Goal: Navigation & Orientation: Find specific page/section

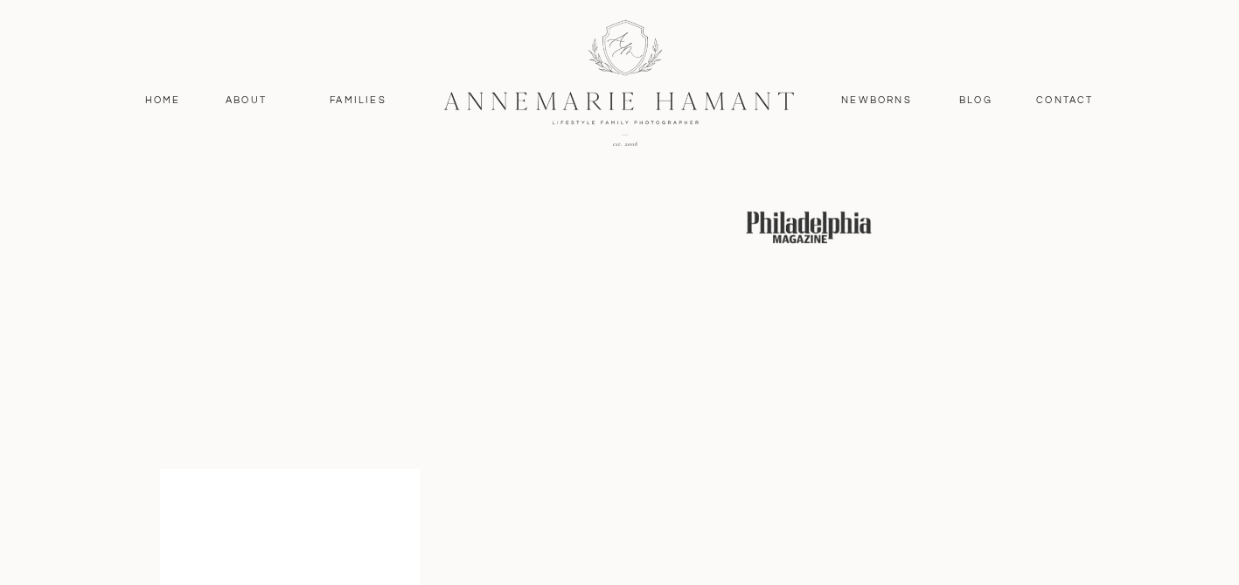
scroll to position [3107, 0]
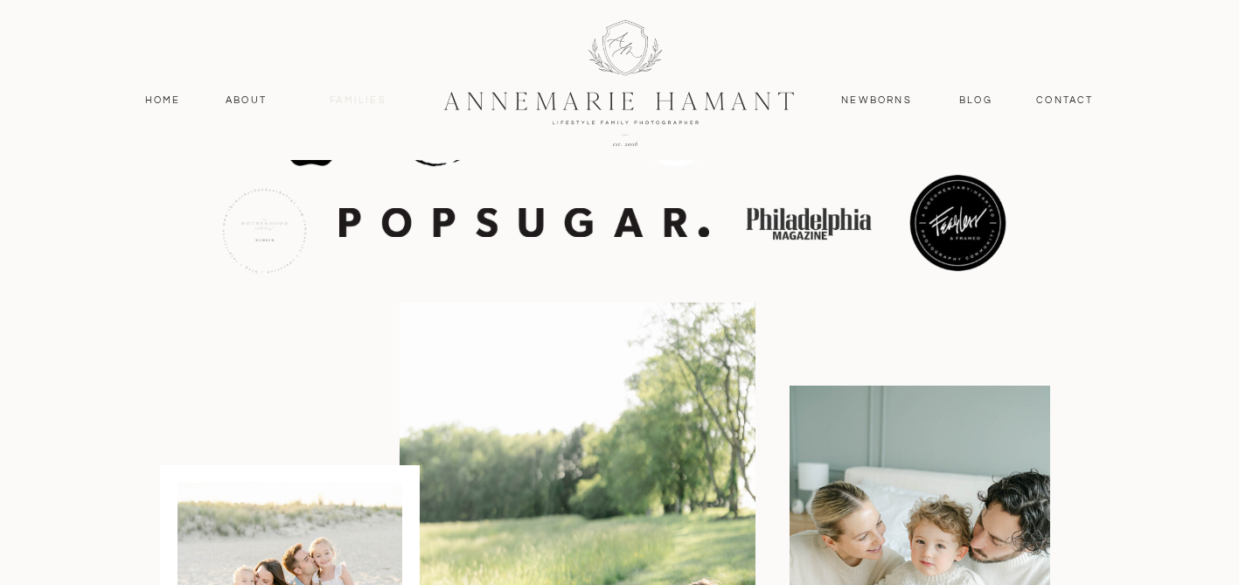
click at [370, 101] on nav "Families" at bounding box center [358, 101] width 79 height 16
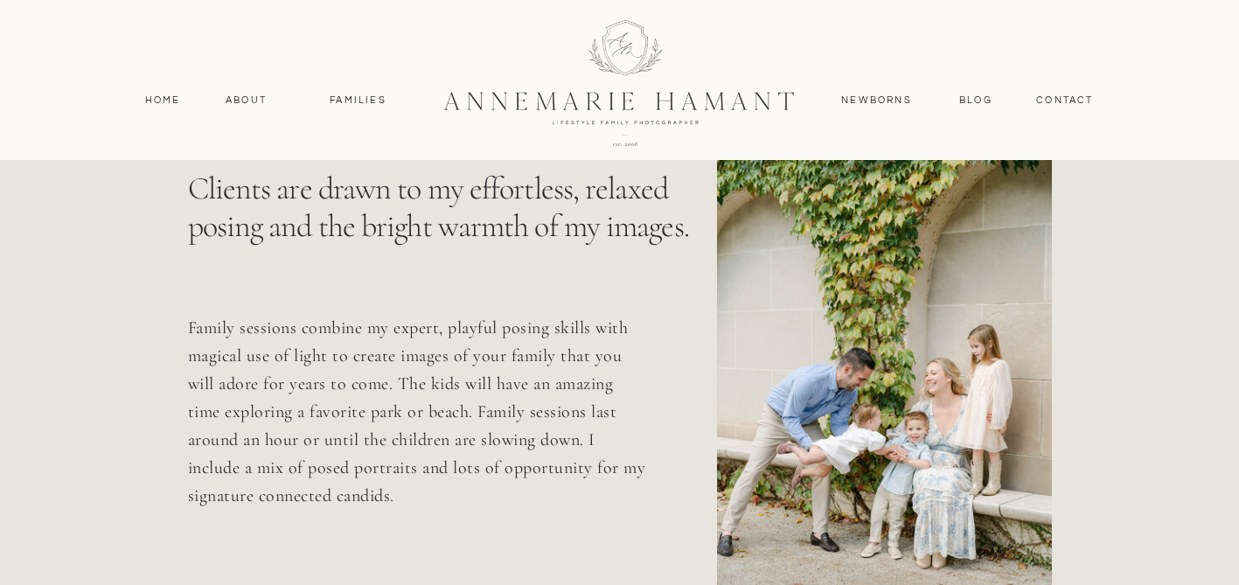
scroll to position [703, 0]
click at [579, 103] on div at bounding box center [619, 82] width 469 height 204
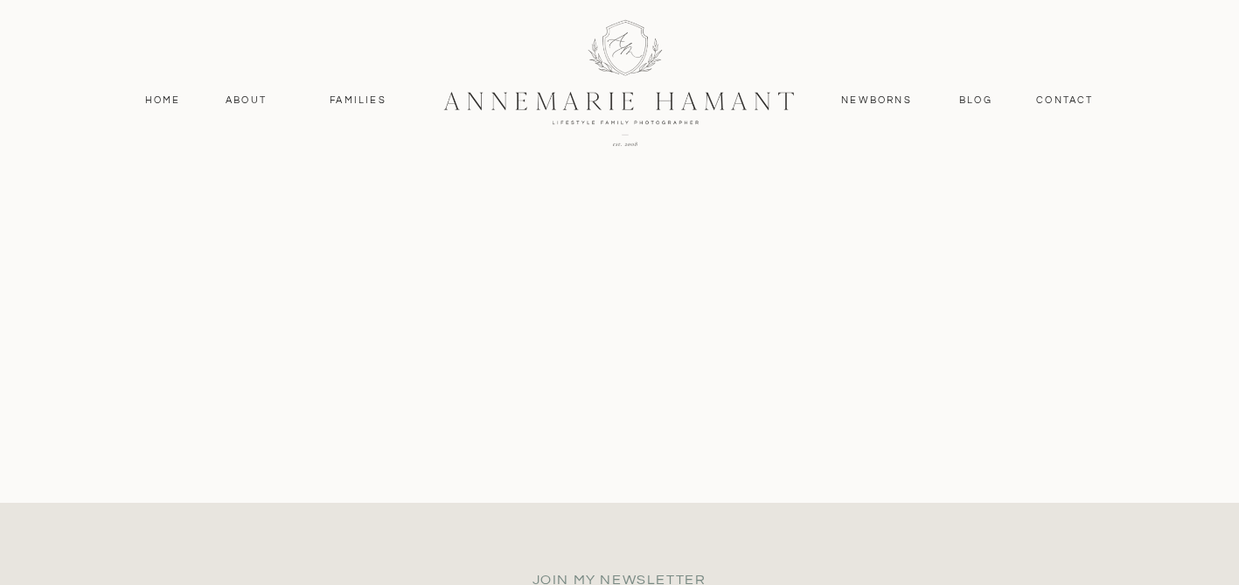
scroll to position [7647, 0]
click at [616, 46] on div at bounding box center [619, 82] width 469 height 204
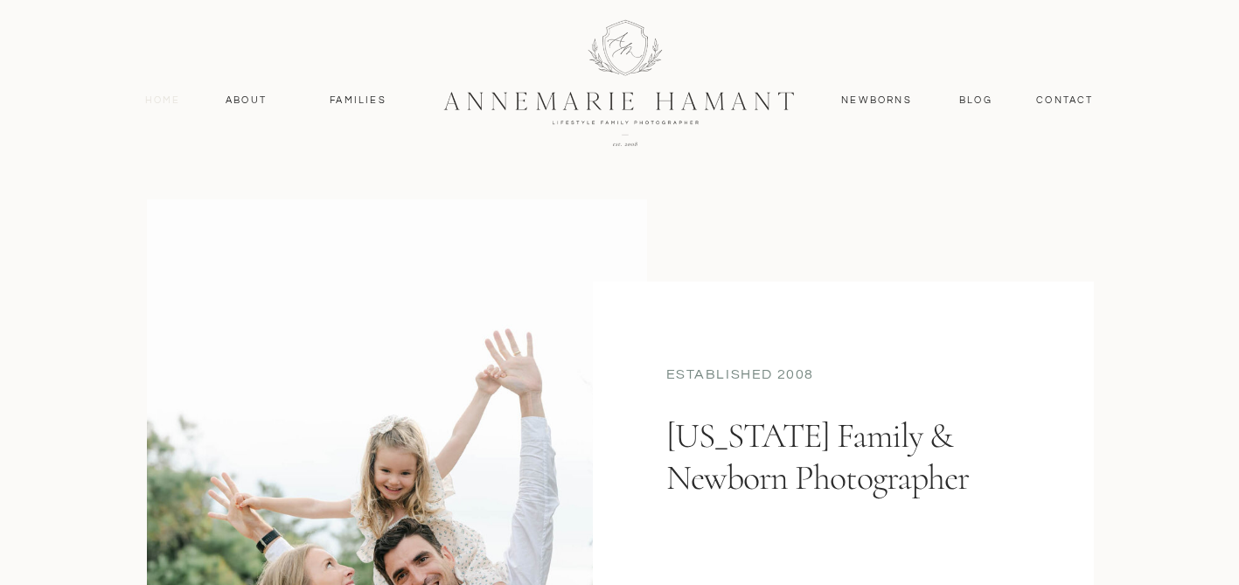
click at [154, 95] on nav "Home" at bounding box center [163, 101] width 52 height 16
click at [620, 68] on div at bounding box center [619, 82] width 469 height 204
click at [261, 98] on nav "About" at bounding box center [246, 101] width 51 height 16
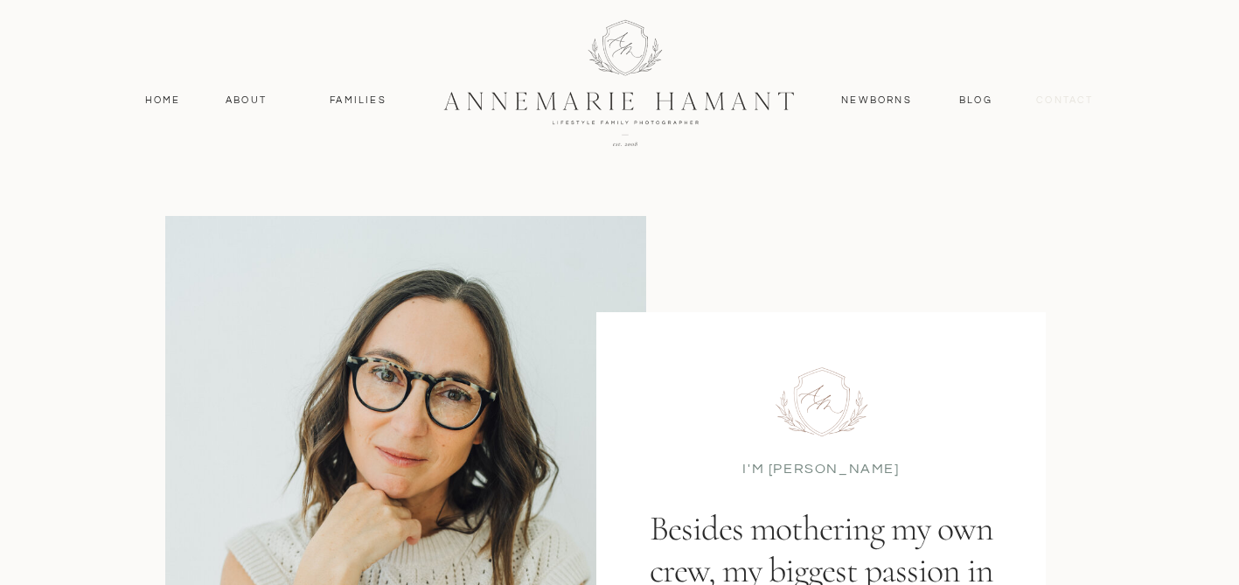
click at [1065, 95] on nav "contact" at bounding box center [1065, 101] width 76 height 16
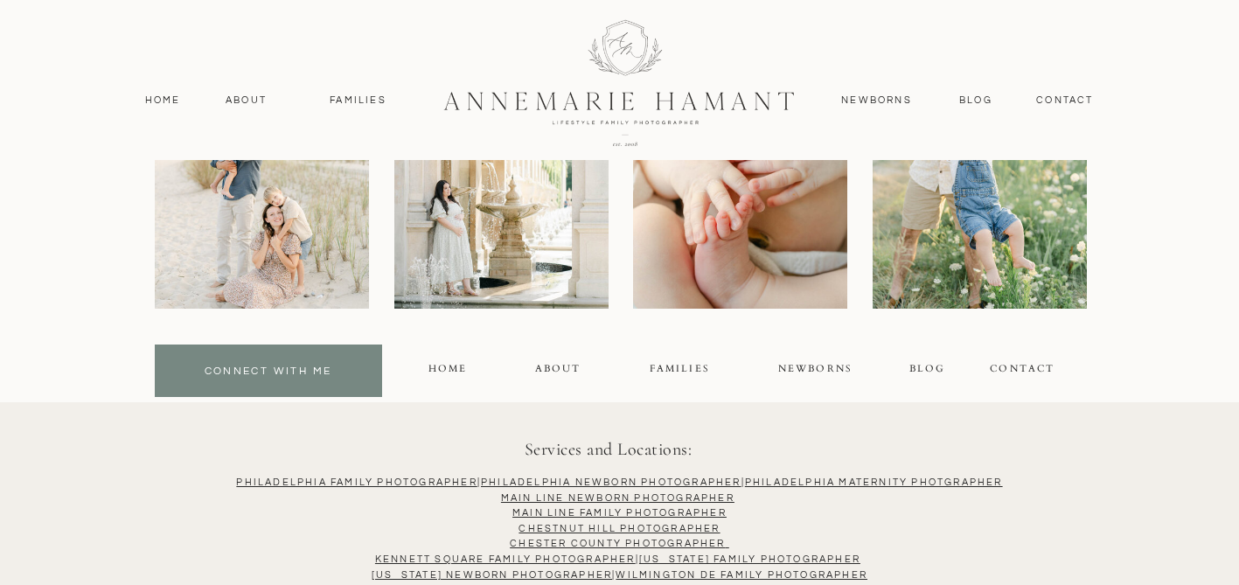
scroll to position [1441, 0]
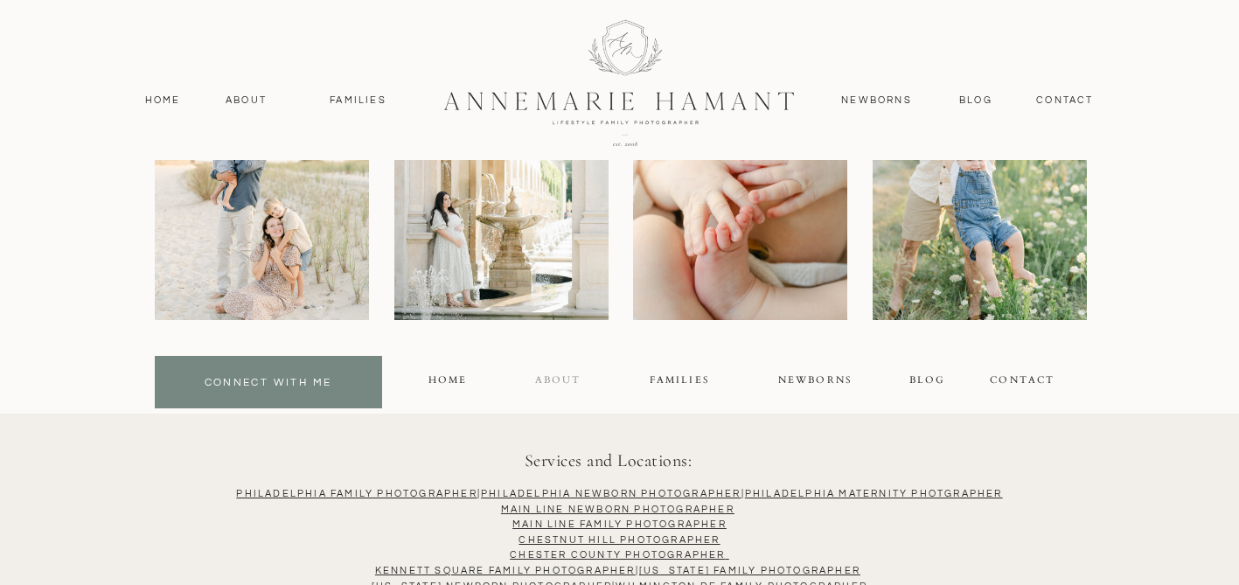
click at [559, 381] on div "About" at bounding box center [557, 382] width 45 height 20
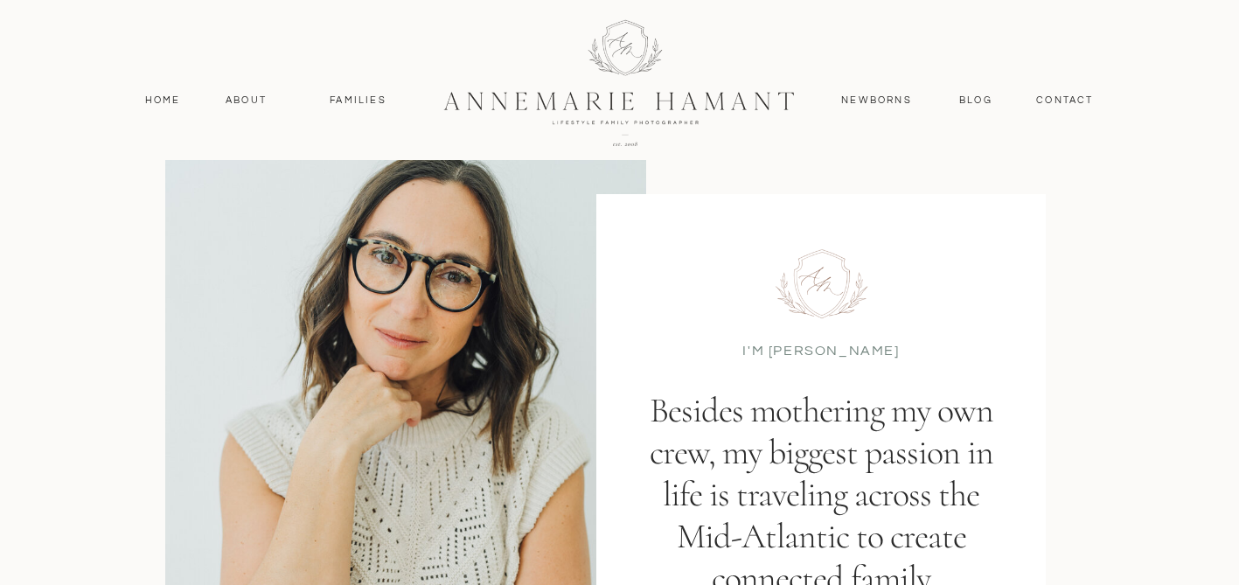
scroll to position [39, 0]
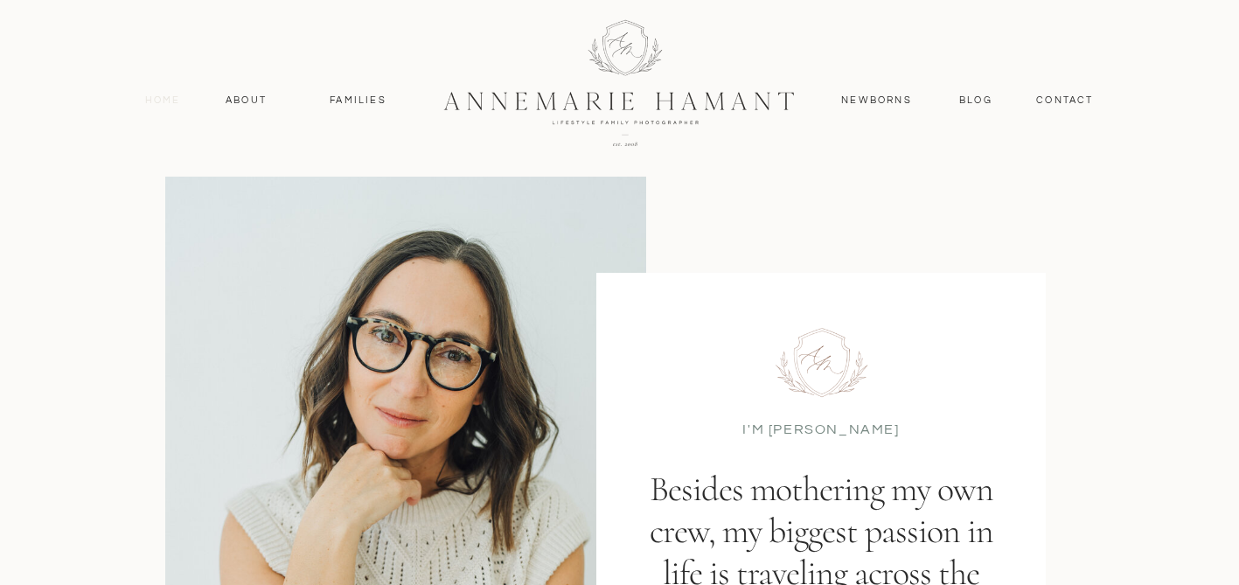
click at [167, 107] on nav "Home" at bounding box center [163, 101] width 52 height 16
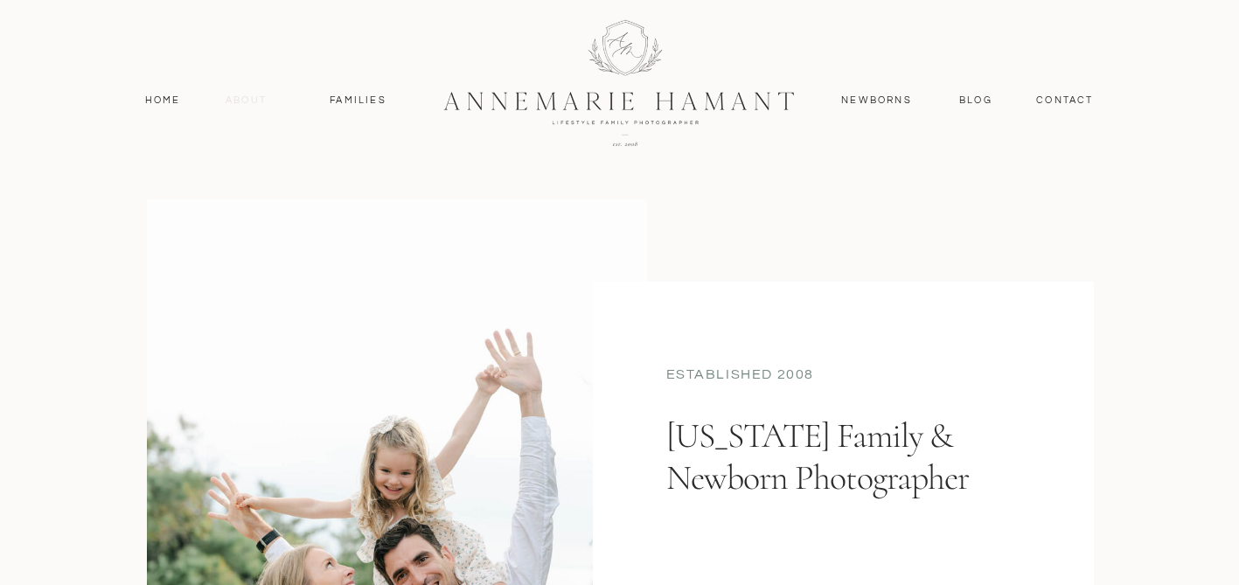
click at [246, 94] on nav "About" at bounding box center [246, 101] width 51 height 16
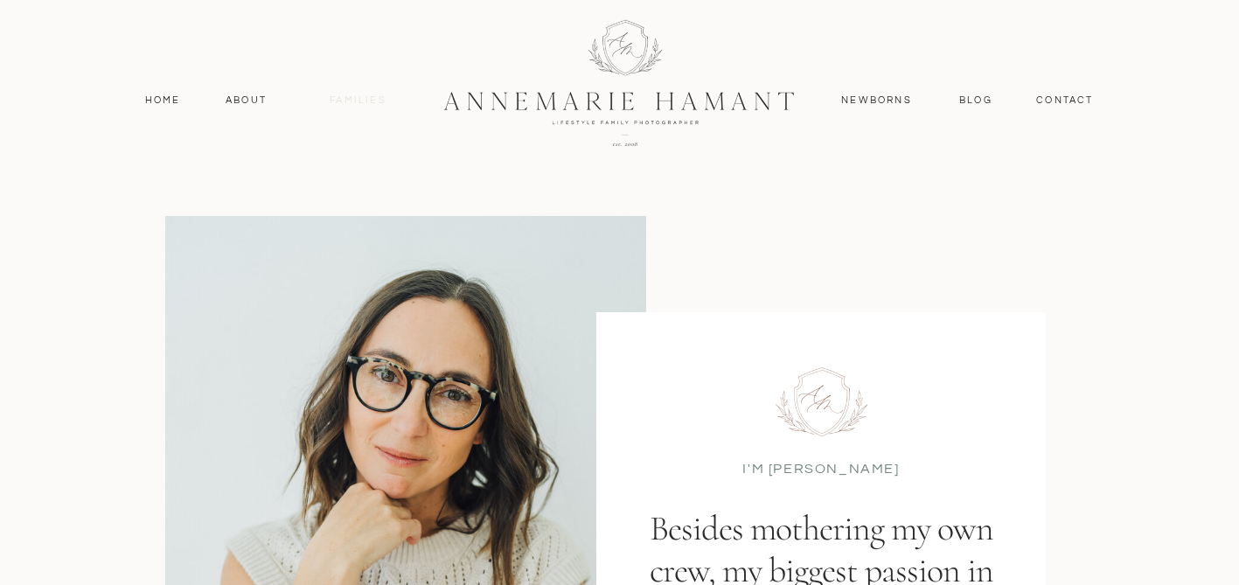
click at [364, 100] on nav "Families" at bounding box center [358, 101] width 79 height 16
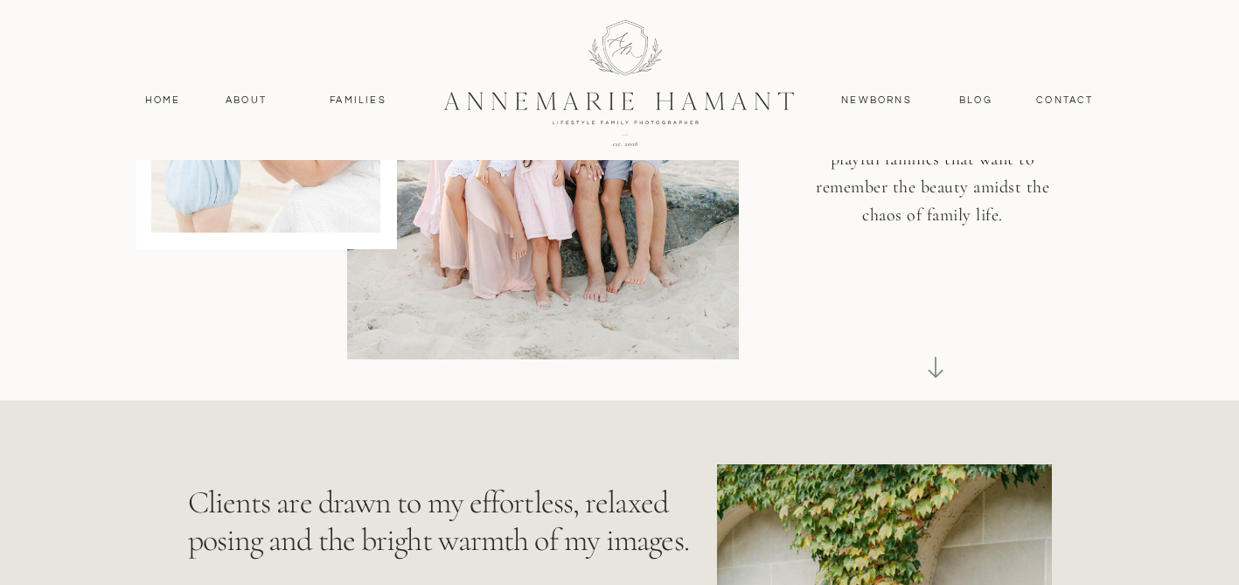
scroll to position [392, 0]
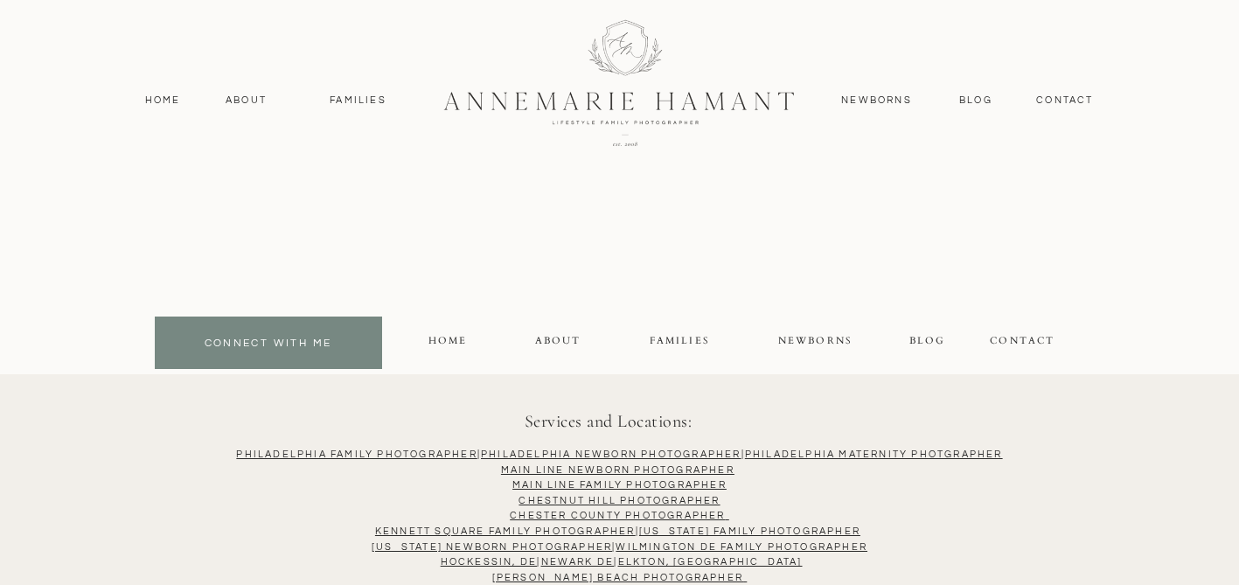
scroll to position [8851, 0]
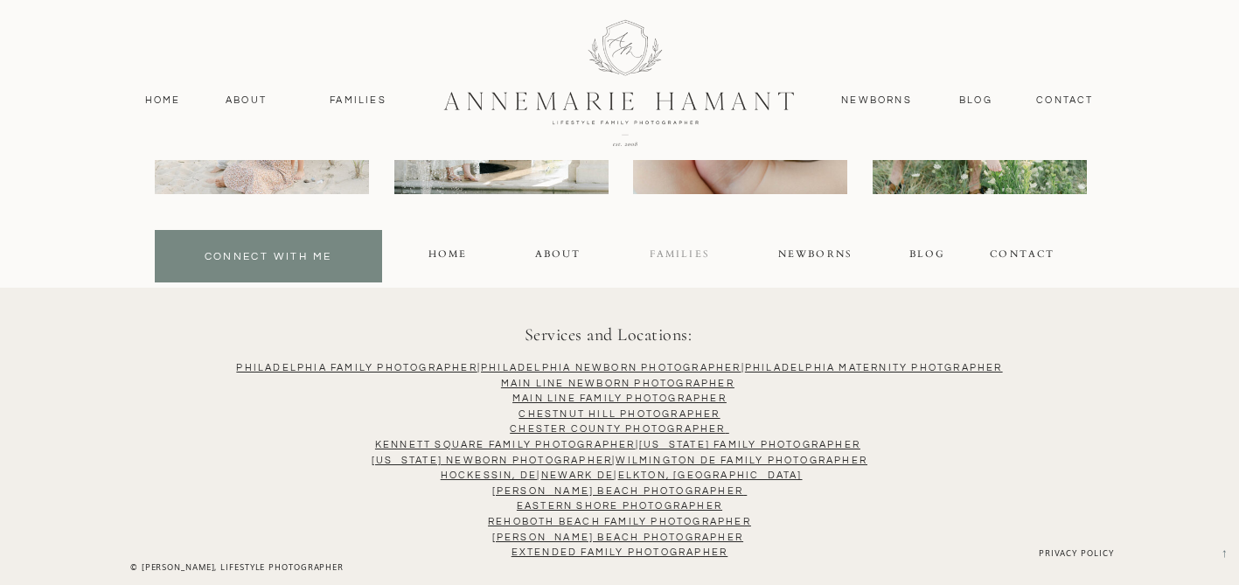
click at [671, 252] on div "FAMILIES" at bounding box center [678, 256] width 59 height 20
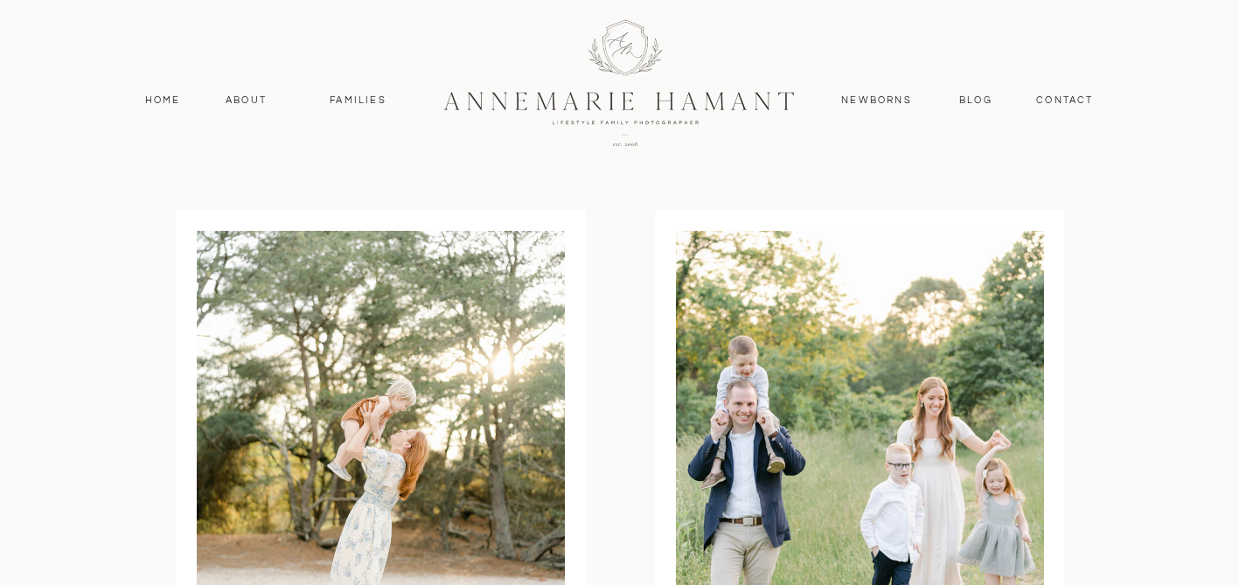
scroll to position [6697, 0]
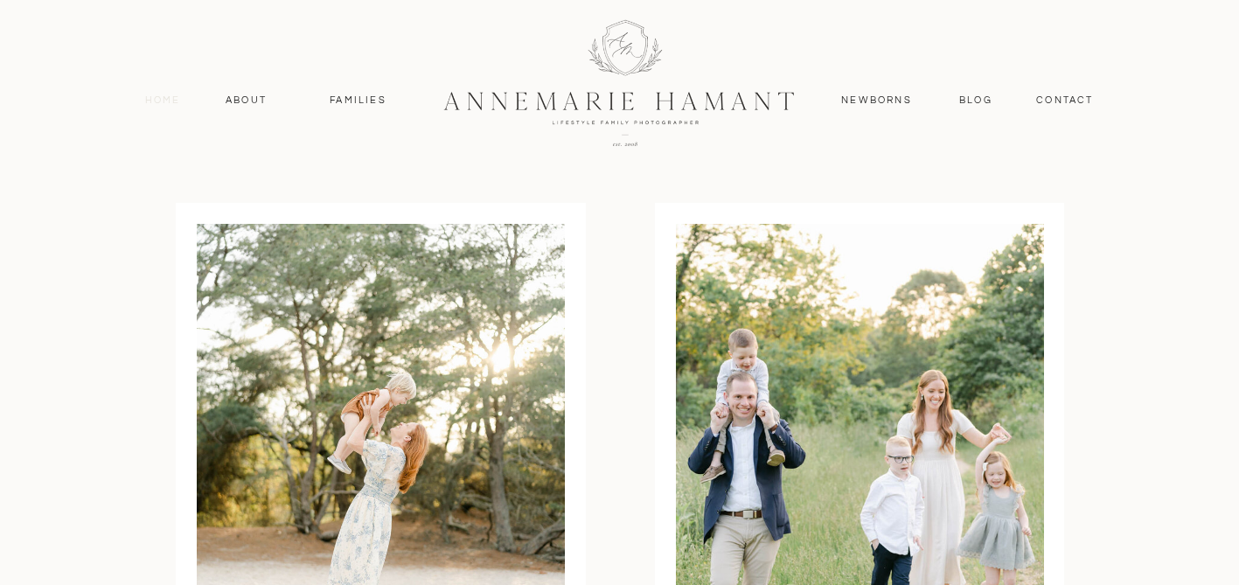
click at [171, 97] on nav "Home" at bounding box center [163, 101] width 52 height 16
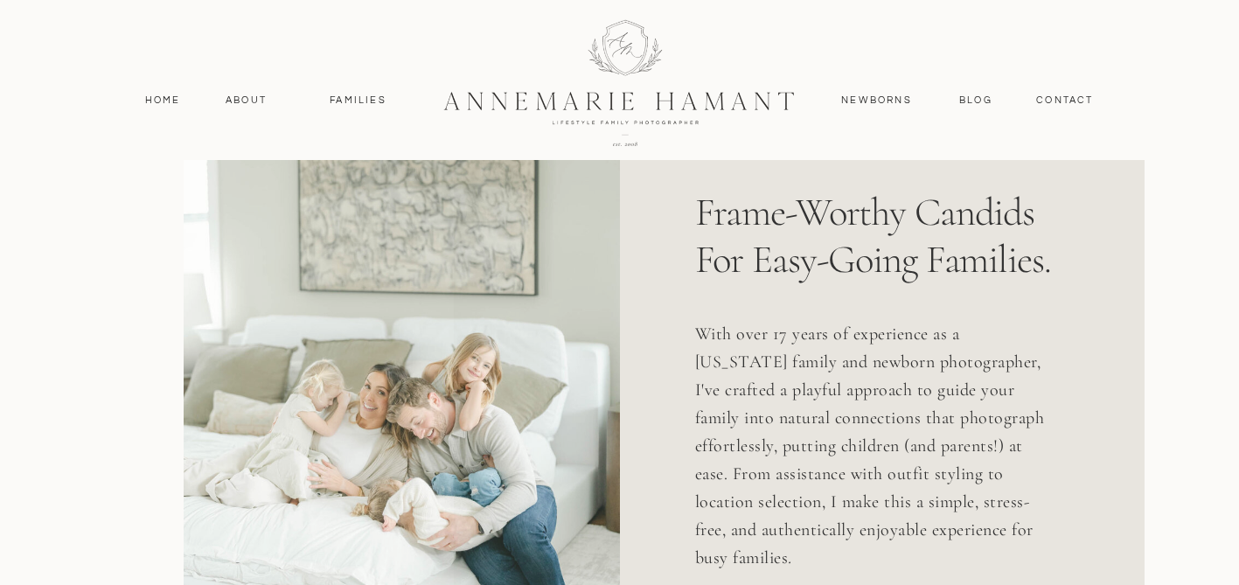
scroll to position [977, 0]
